Goal: Communication & Community: Participate in discussion

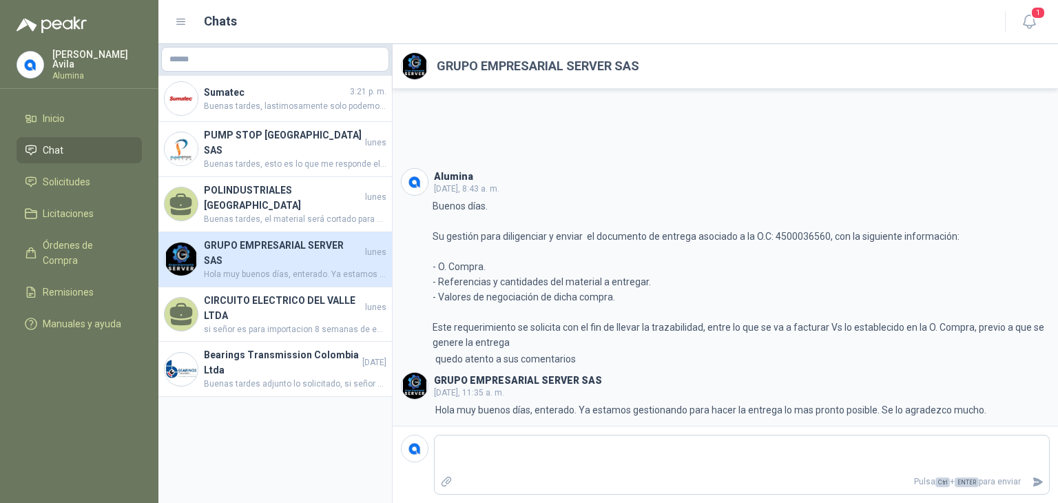
click at [178, 22] on icon at bounding box center [181, 22] width 12 height 12
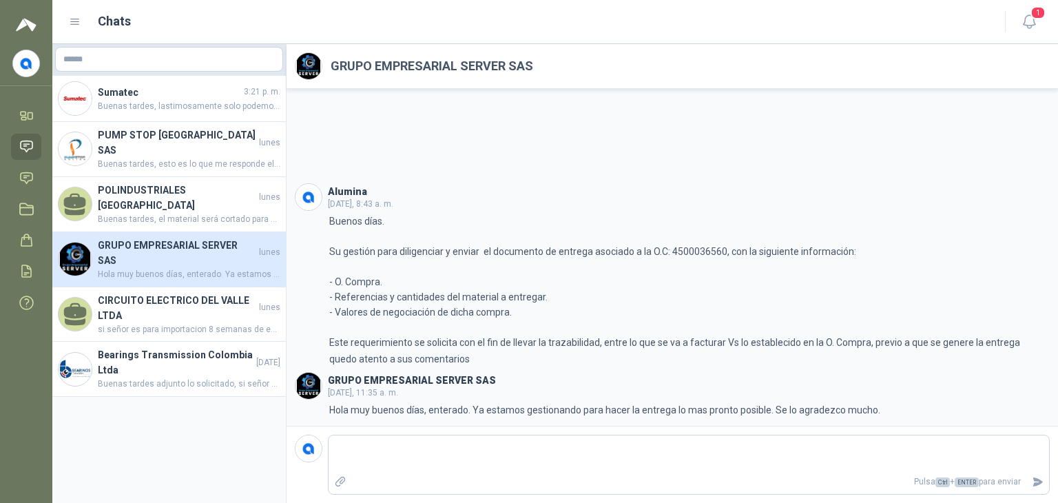
click at [178, 22] on div "Chats" at bounding box center [528, 21] width 919 height 19
click at [74, 21] on icon at bounding box center [75, 22] width 12 height 12
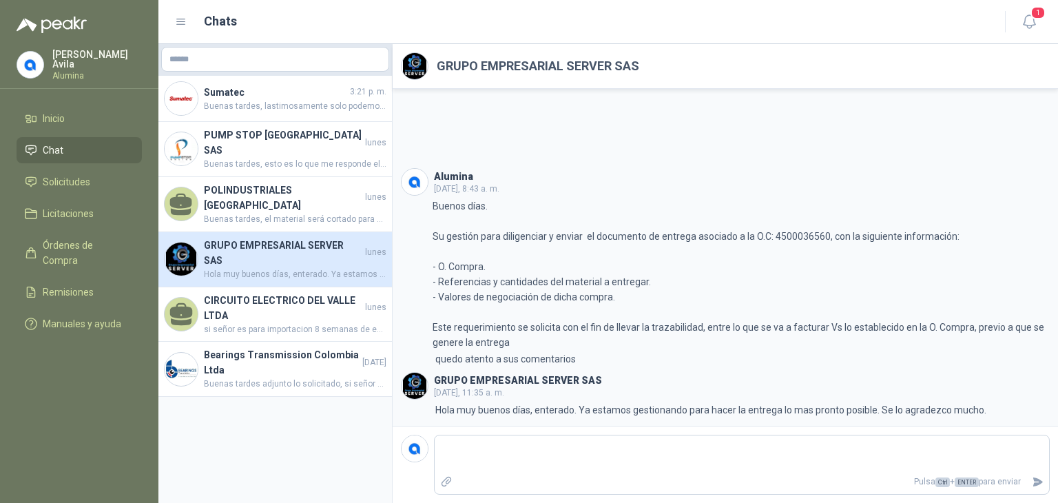
click at [36, 52] on img at bounding box center [30, 65] width 26 height 26
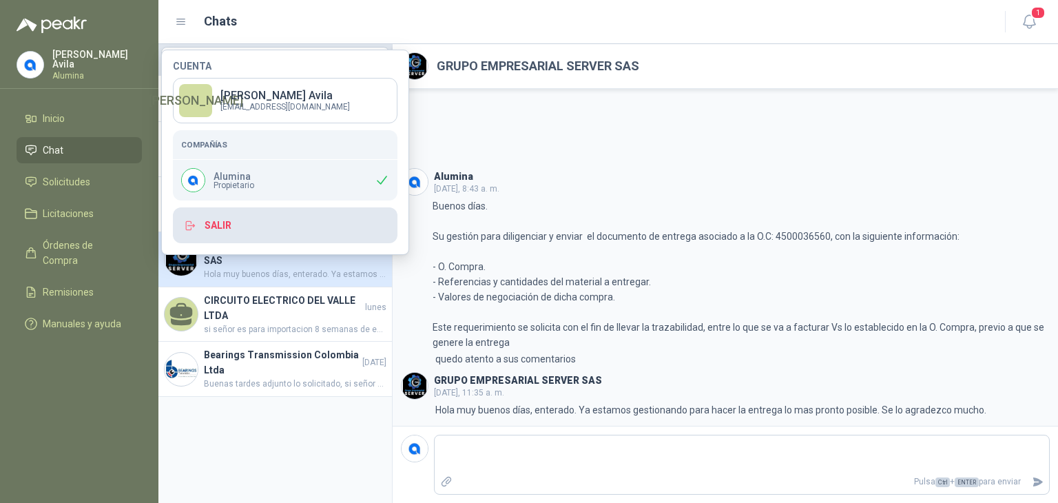
click at [211, 225] on button "Salir" at bounding box center [285, 225] width 224 height 36
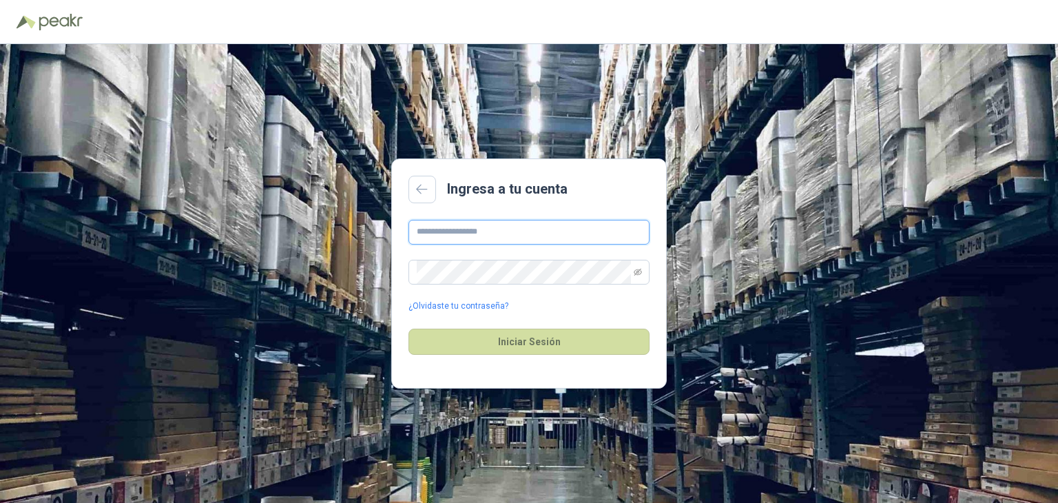
type input "**********"
